Goal: Task Accomplishment & Management: Use online tool/utility

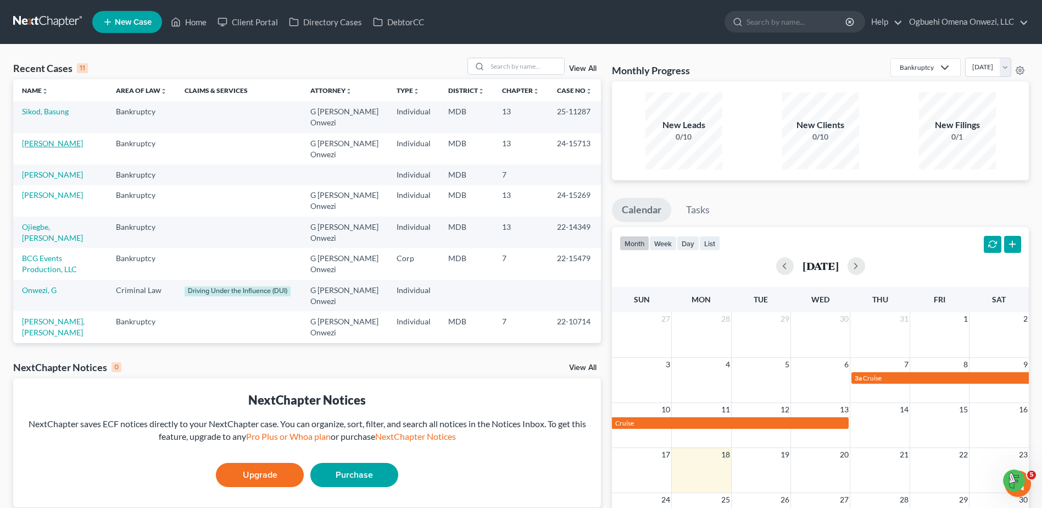
click at [77, 144] on link "[PERSON_NAME]" at bounding box center [52, 142] width 61 height 9
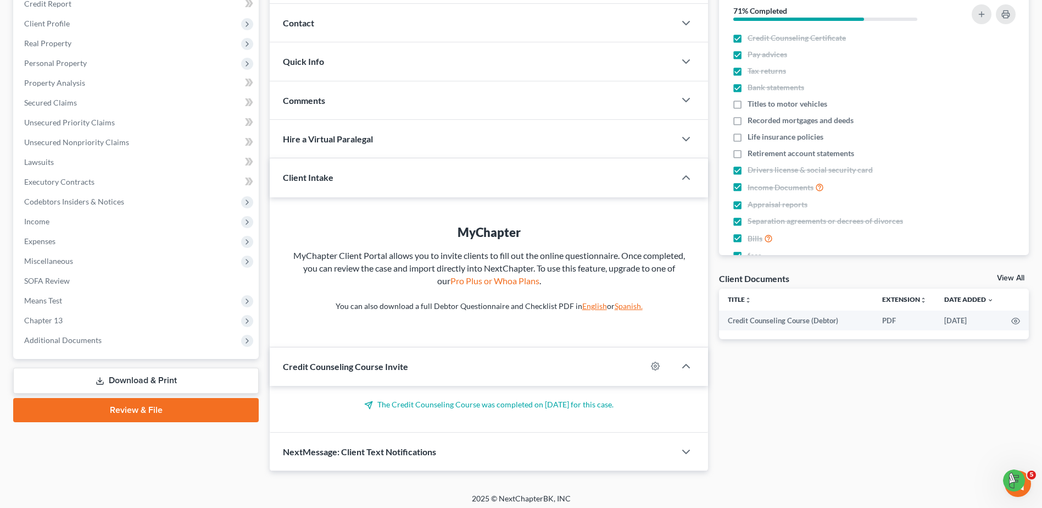
scroll to position [145, 0]
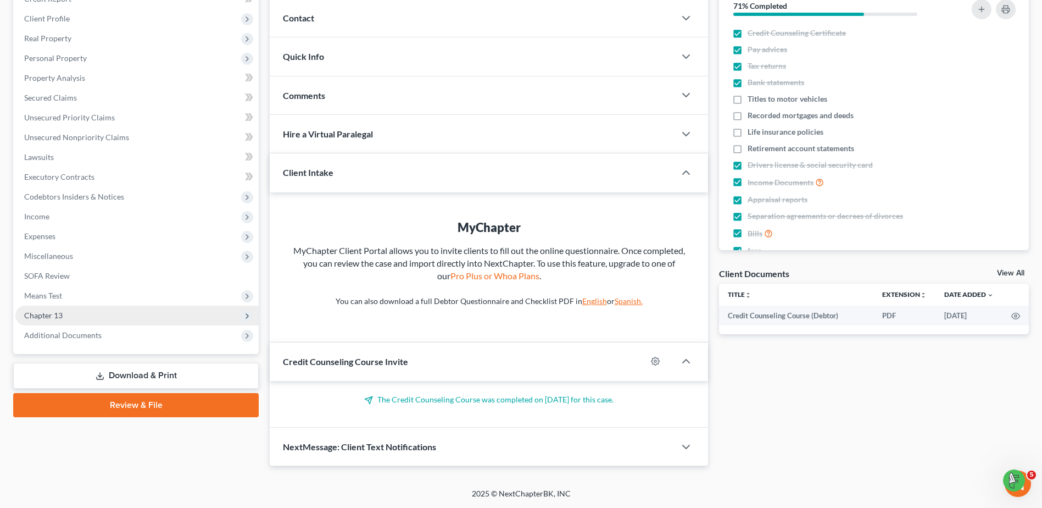
click at [52, 315] on span "Chapter 13" at bounding box center [43, 314] width 38 height 9
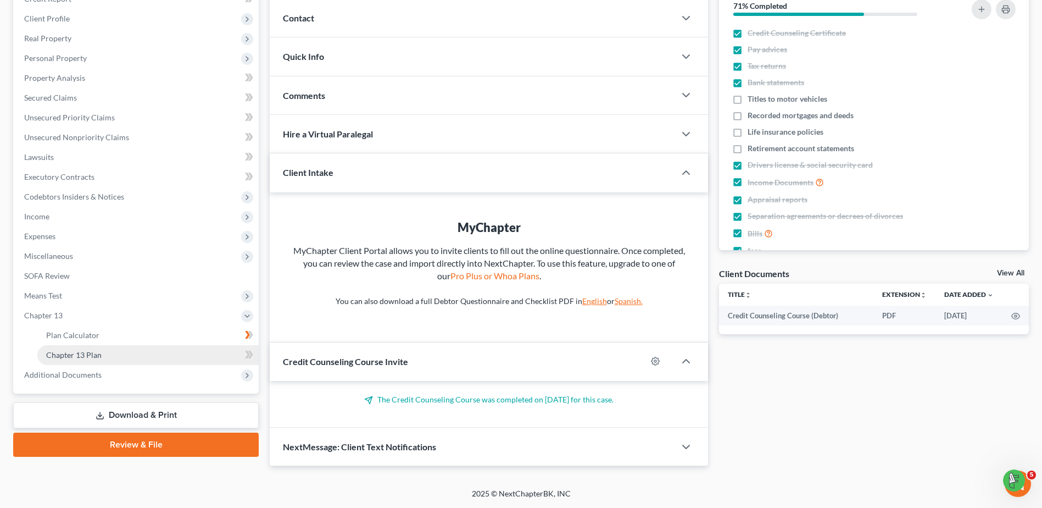
click at [83, 356] on span "Chapter 13 Plan" at bounding box center [73, 354] width 55 height 9
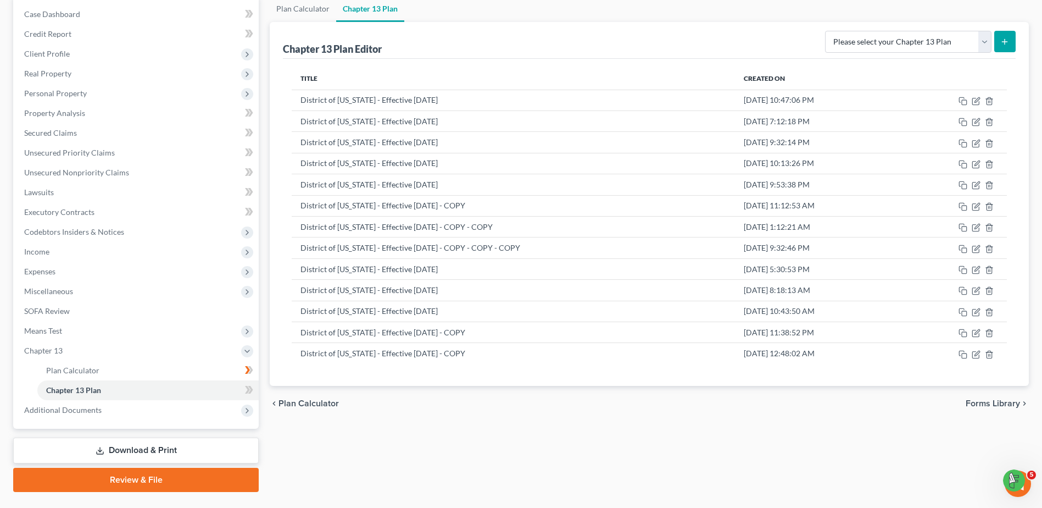
scroll to position [111, 0]
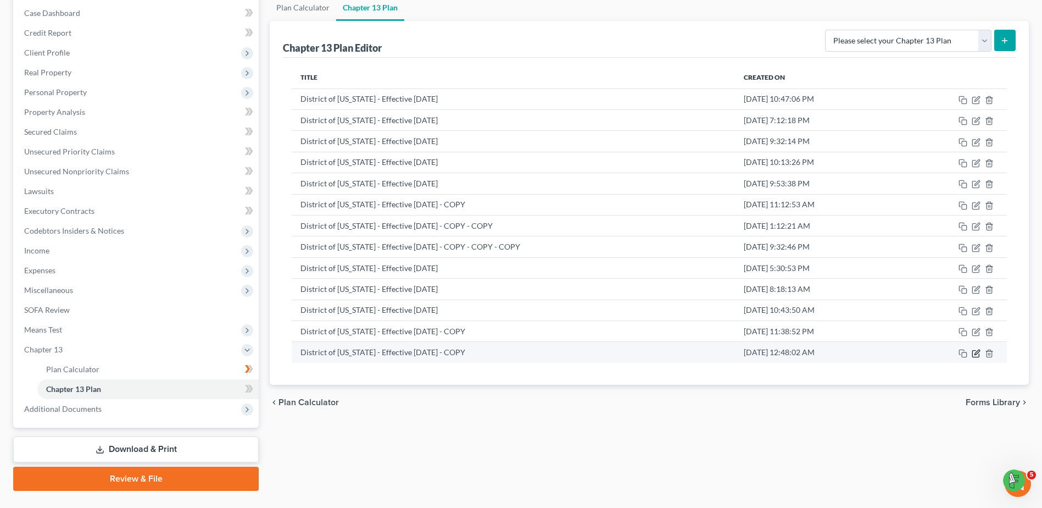
click at [976, 353] on icon "button" at bounding box center [976, 353] width 9 height 9
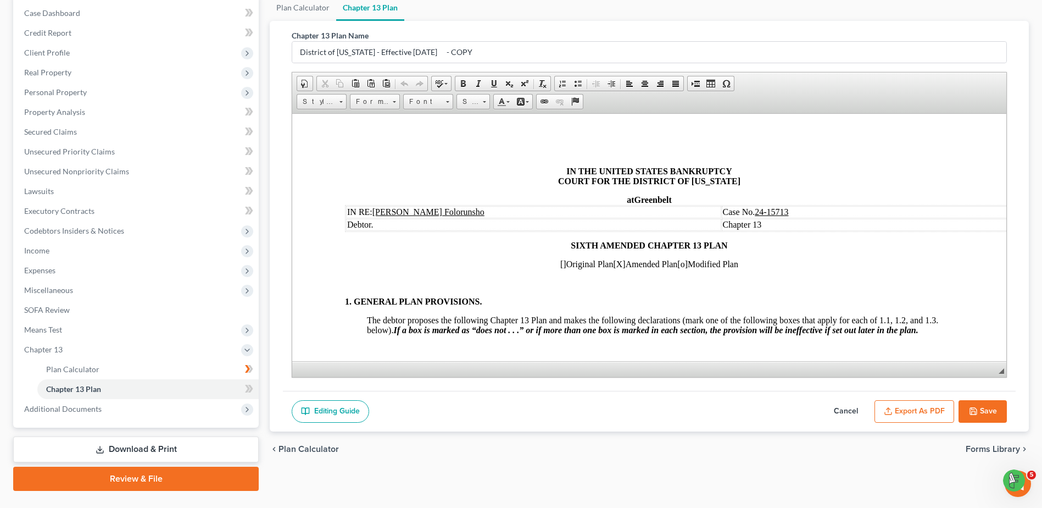
scroll to position [0, 0]
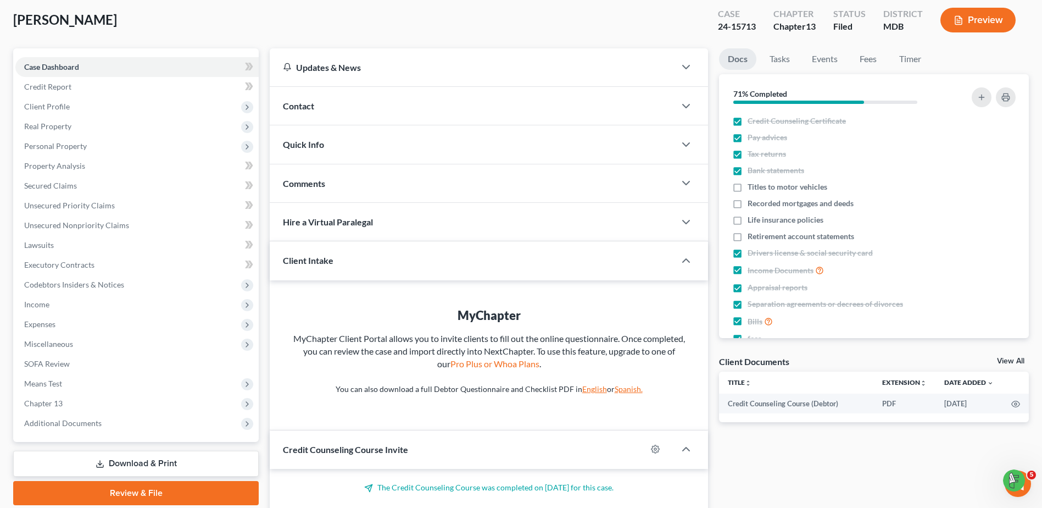
scroll to position [65, 0]
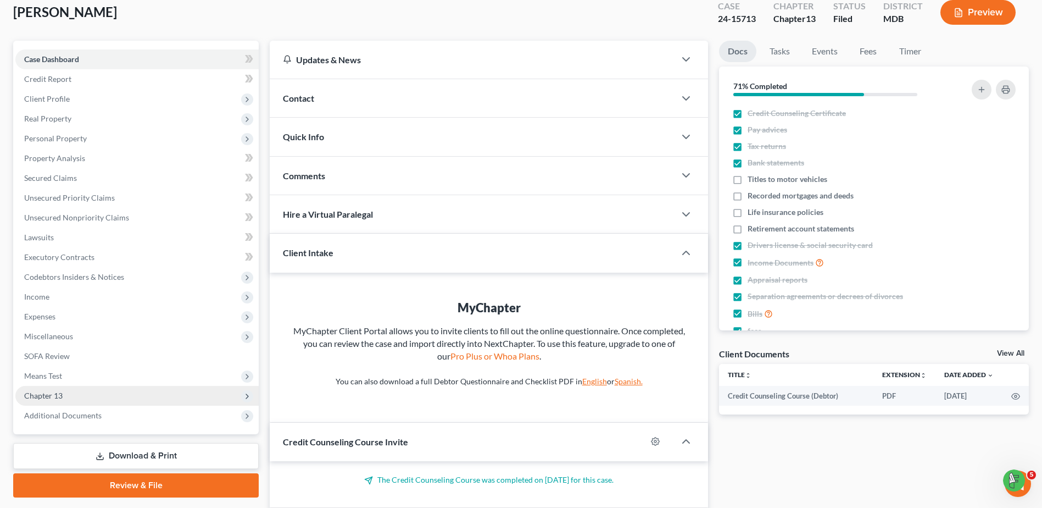
click at [60, 388] on span "Chapter 13" at bounding box center [136, 396] width 243 height 20
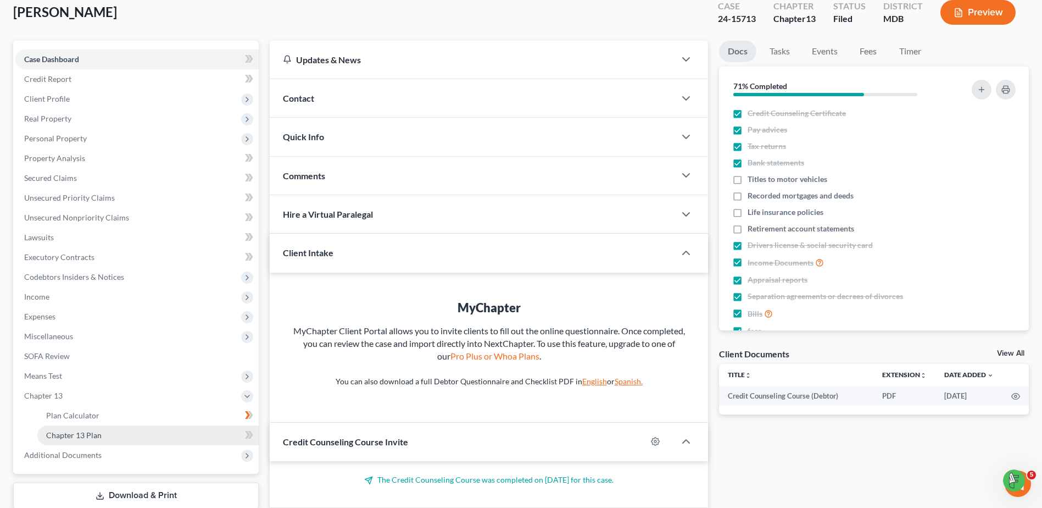
click at [115, 437] on link "Chapter 13 Plan" at bounding box center [147, 435] width 221 height 20
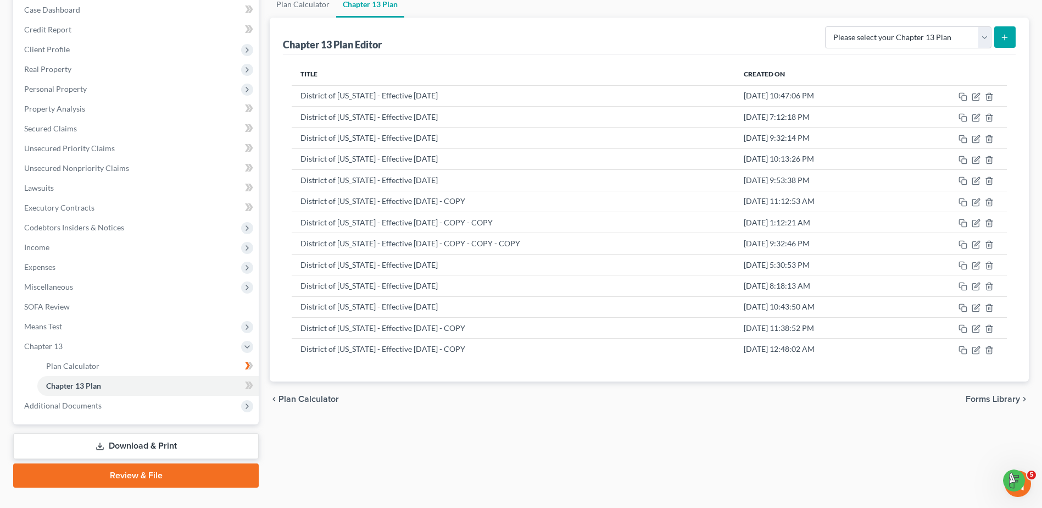
scroll to position [115, 0]
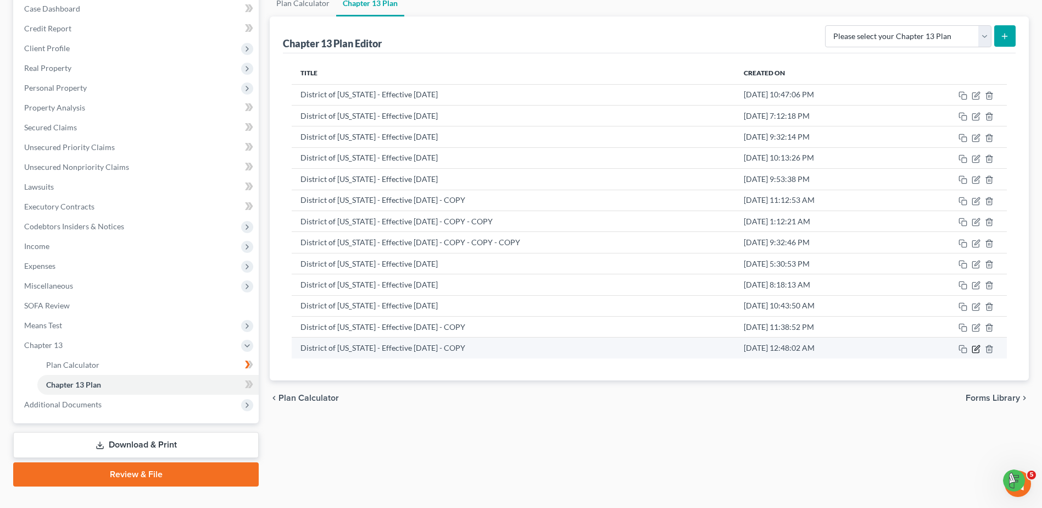
click at [974, 348] on icon "button" at bounding box center [976, 348] width 9 height 9
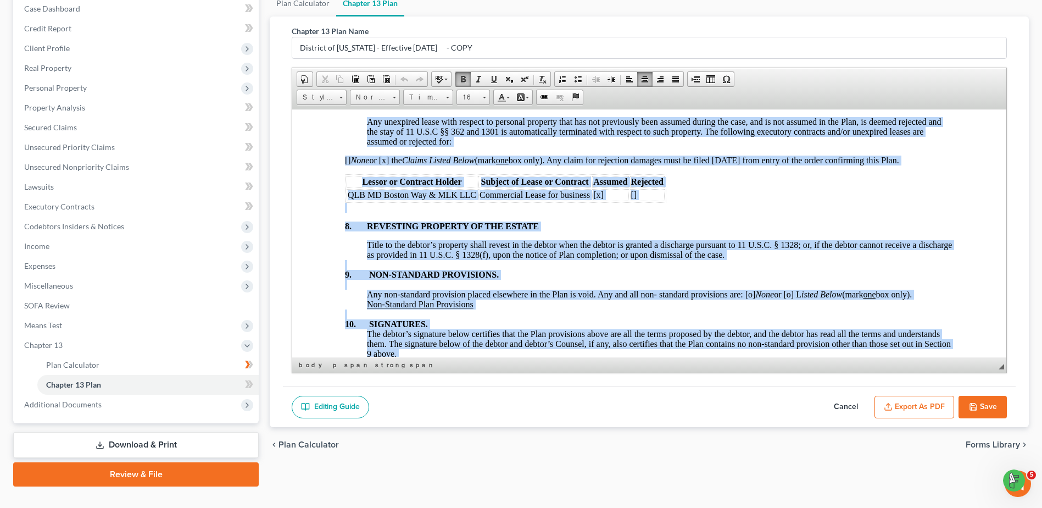
scroll to position [3716, 0]
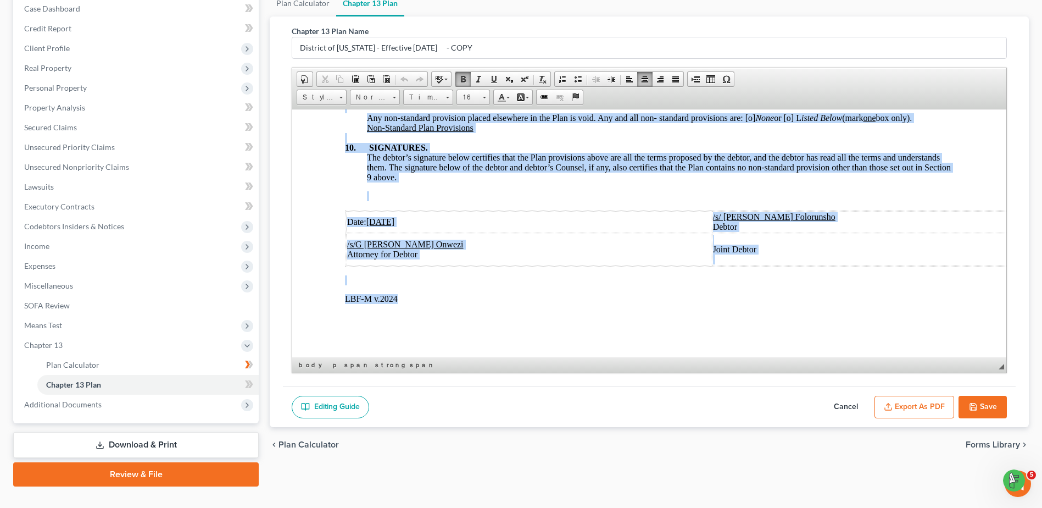
drag, startPoint x: 556, startPoint y: 161, endPoint x: 887, endPoint y: 405, distance: 410.8
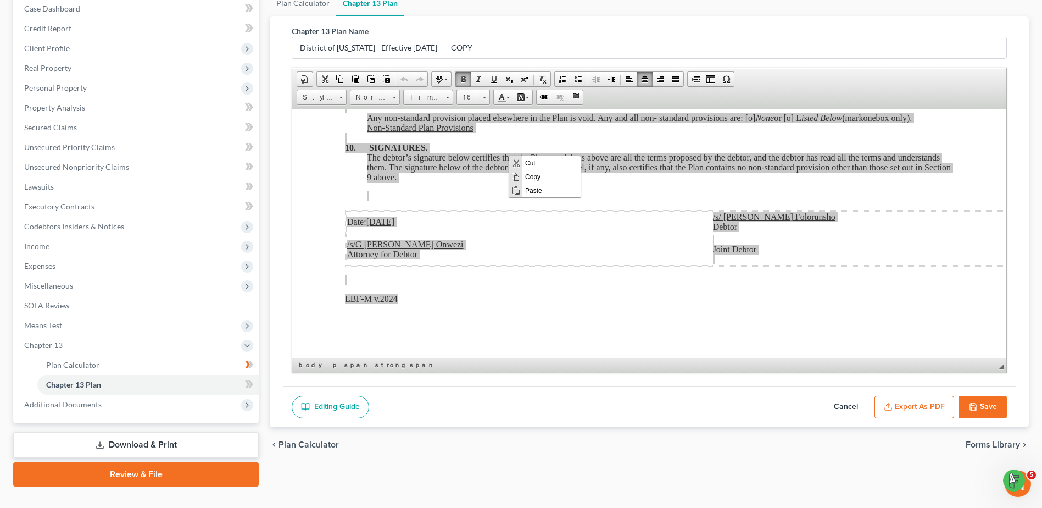
scroll to position [0, 0]
click at [536, 177] on span "Copy" at bounding box center [551, 176] width 58 height 14
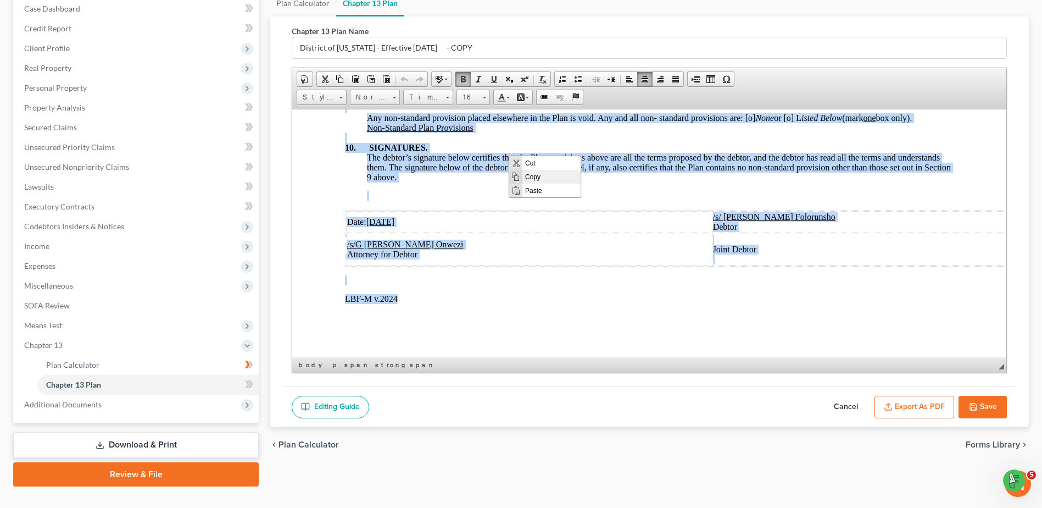
copy body "LO IPS DOLORS AMETCO ADIPISCING ELITS DOE TEM INCIDIDU UT LABOREET do Magnaaliq…"
